Goal: Task Accomplishment & Management: Use online tool/utility

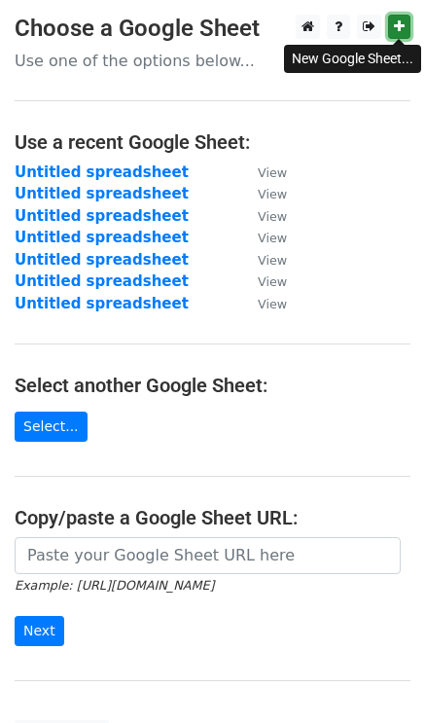
click at [390, 26] on link at bounding box center [399, 27] width 22 height 24
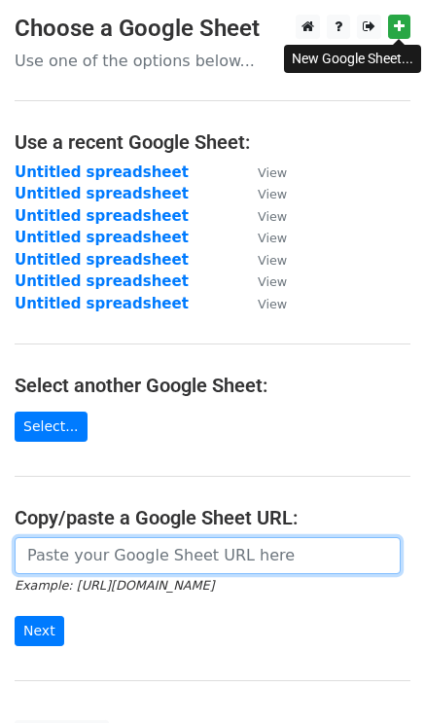
click at [91, 555] on input "url" at bounding box center [208, 555] width 386 height 37
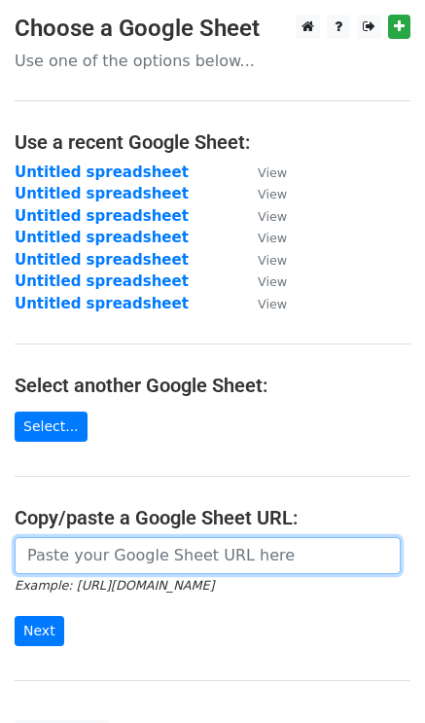
paste input "https://docs.google.com/spreadsheets/d/1xDm6xiNw2hxnzBGnAnNqsx8k4U97ts6mOgO9XK5…"
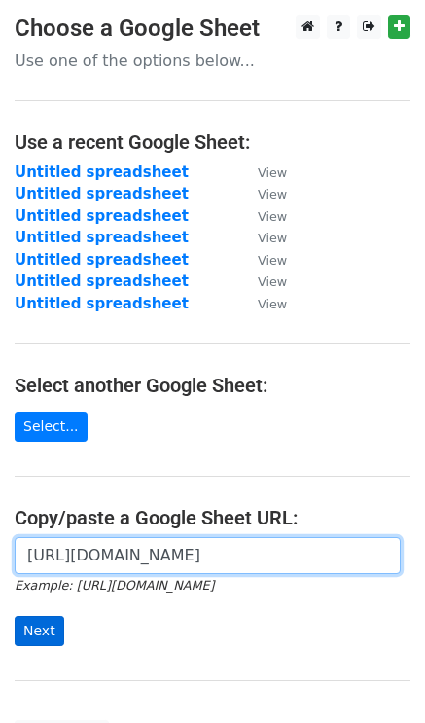
type input "https://docs.google.com/spreadsheets/d/1xDm6xiNw2hxnzBGnAnNqsx8k4U97ts6mOgO9XK5…"
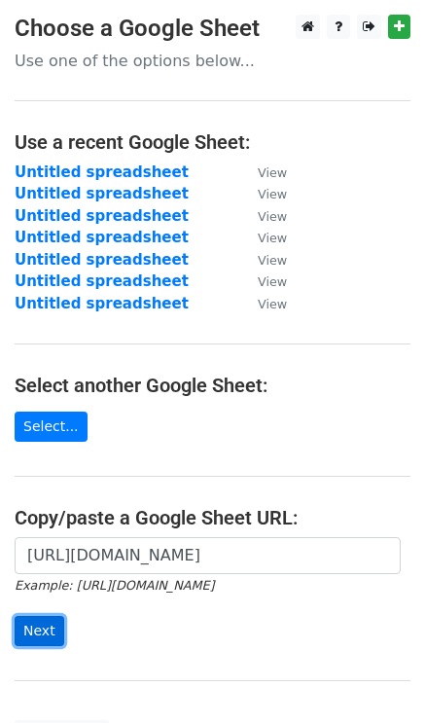
click at [48, 630] on input "Next" at bounding box center [40, 631] width 50 height 30
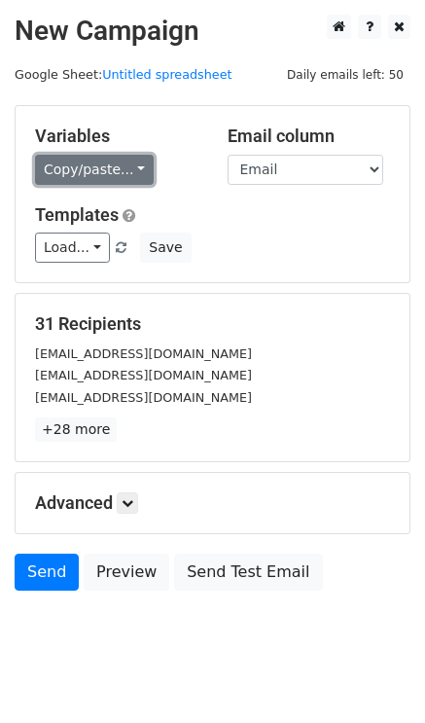
click at [83, 156] on link "Copy/paste..." at bounding box center [94, 170] width 119 height 30
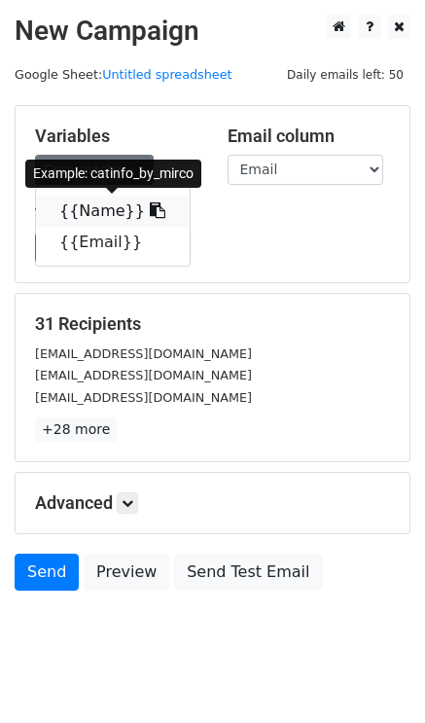
click at [94, 210] on link "{{Name}}" at bounding box center [113, 210] width 154 height 31
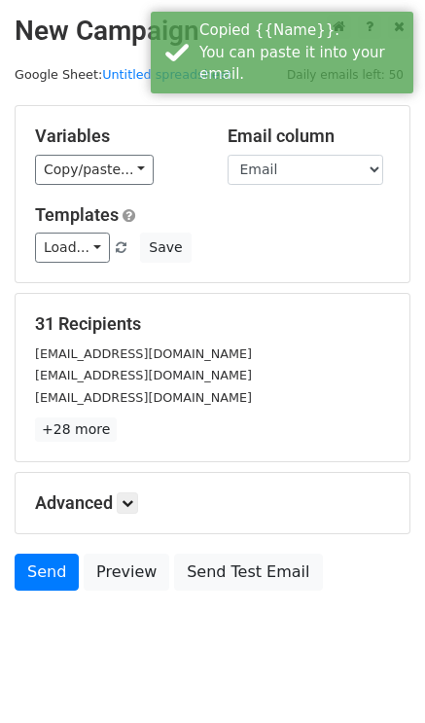
scroll to position [28, 0]
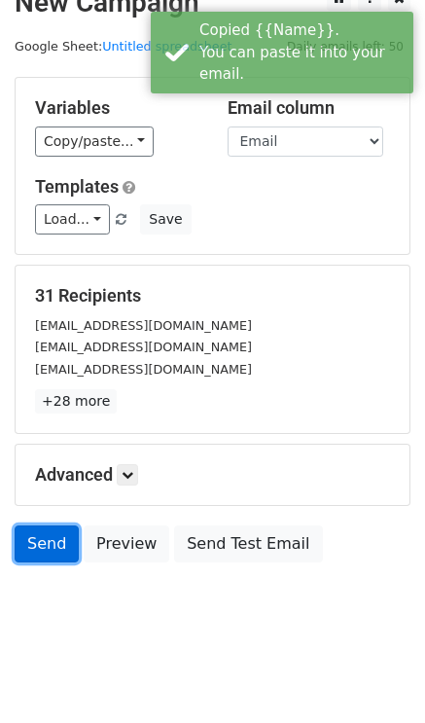
click at [60, 537] on link "Send" at bounding box center [47, 543] width 64 height 37
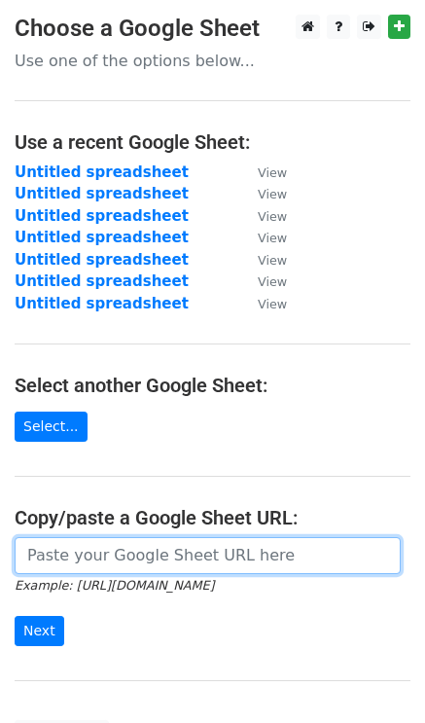
click at [29, 557] on input "url" at bounding box center [208, 555] width 386 height 37
paste input "https://docs.google.com/spreadsheets/d/1xDm6xiNw2hxnzBGnAnNqsx8k4U97ts6mOgO9XK5…"
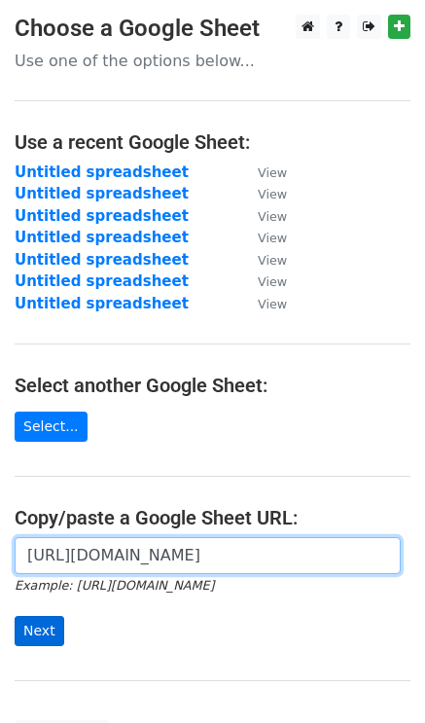
type input "https://docs.google.com/spreadsheets/d/1xDm6xiNw2hxnzBGnAnNqsx8k4U97ts6mOgO9XK5…"
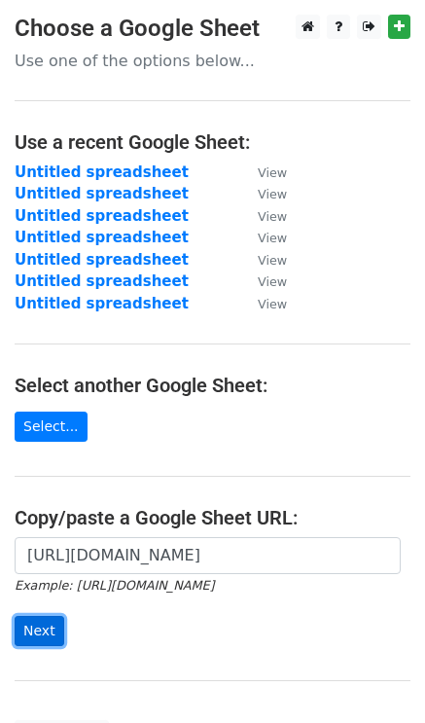
scroll to position [0, 0]
click at [39, 620] on input "Next" at bounding box center [40, 631] width 50 height 30
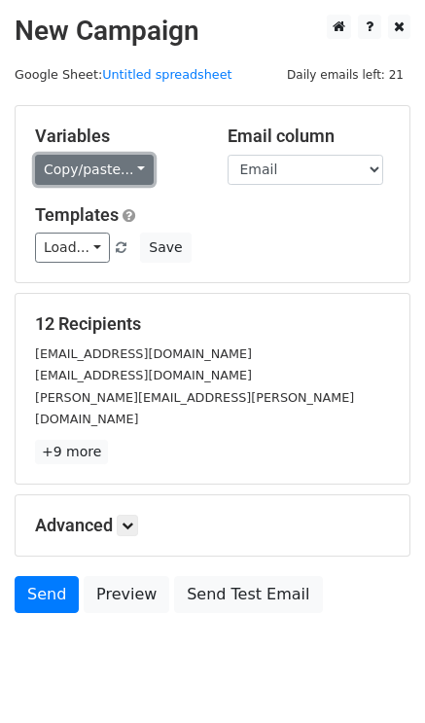
click at [90, 163] on link "Copy/paste..." at bounding box center [94, 170] width 119 height 30
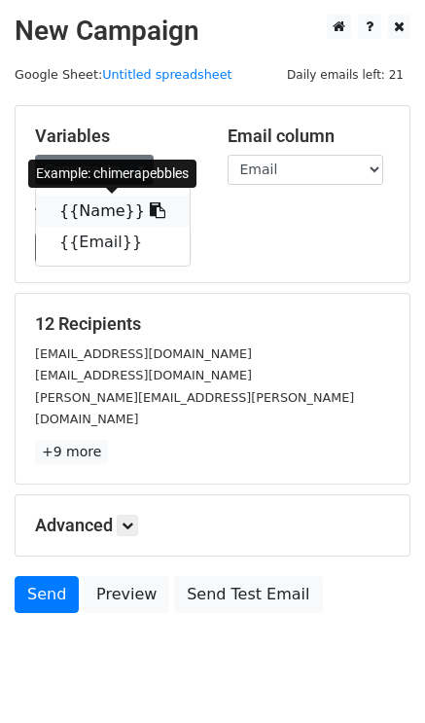
click at [110, 213] on link "{{Name}}" at bounding box center [113, 210] width 154 height 31
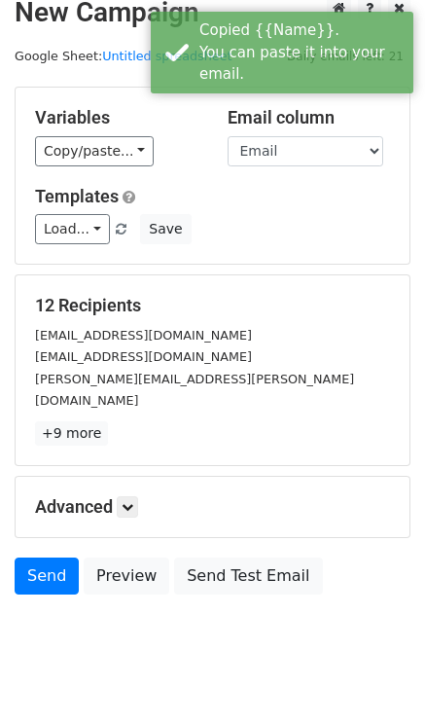
scroll to position [28, 0]
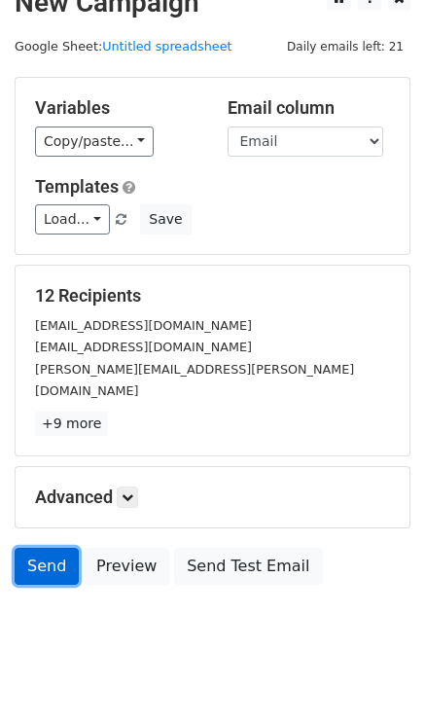
click at [45, 548] on link "Send" at bounding box center [47, 566] width 64 height 37
